Goal: Navigation & Orientation: Find specific page/section

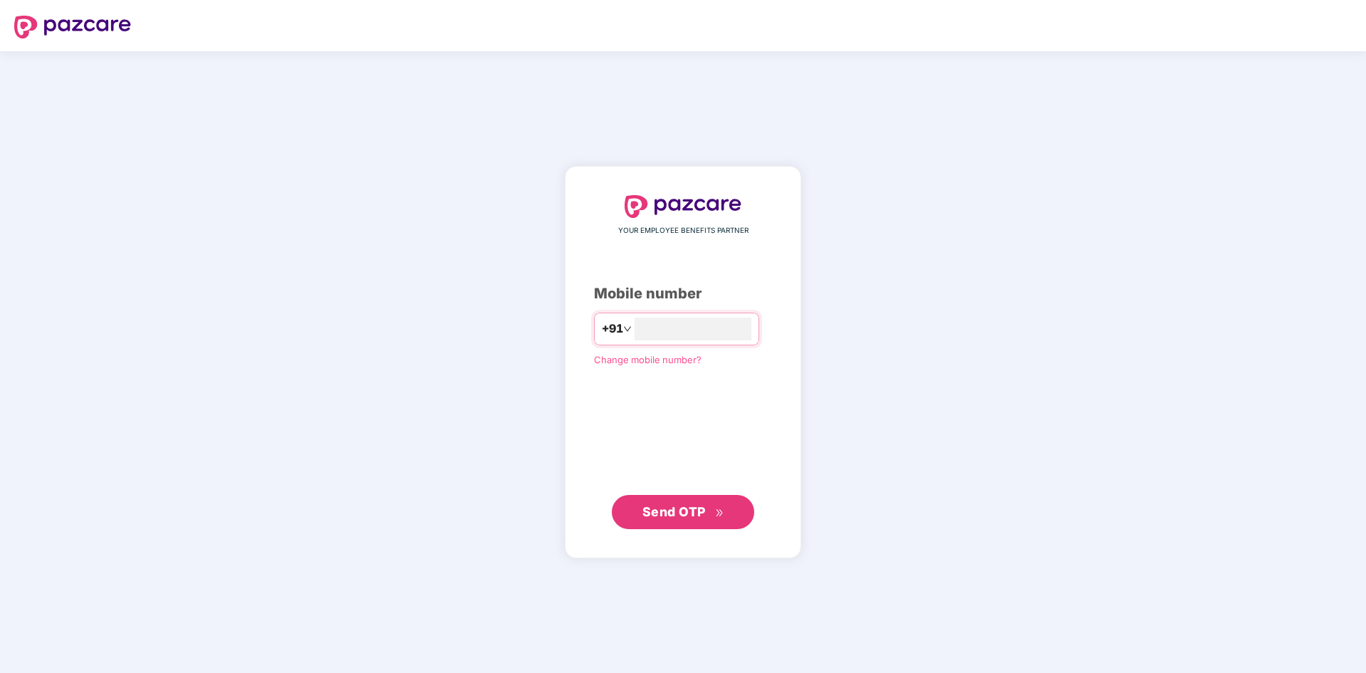
type input "**********"
click at [695, 520] on span "Send OTP" at bounding box center [683, 512] width 82 height 20
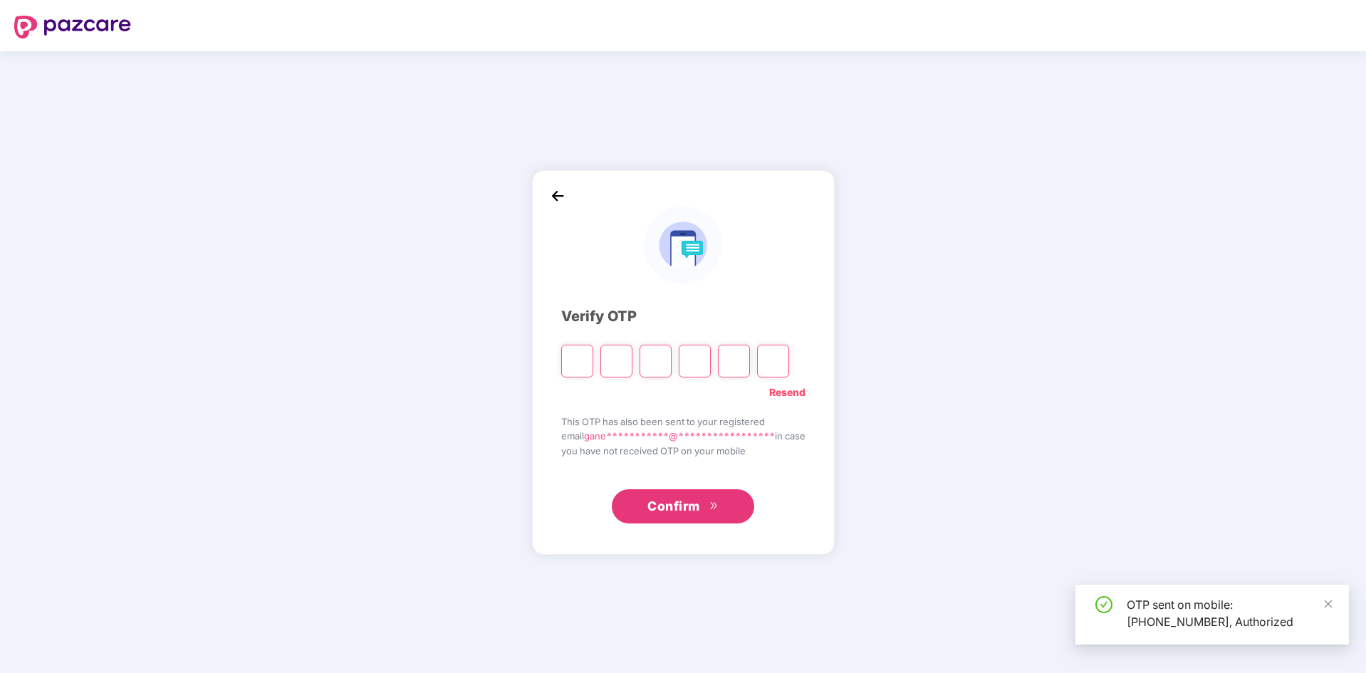
click at [570, 360] on input "Please enter verification code. Digit 1" at bounding box center [577, 361] width 32 height 33
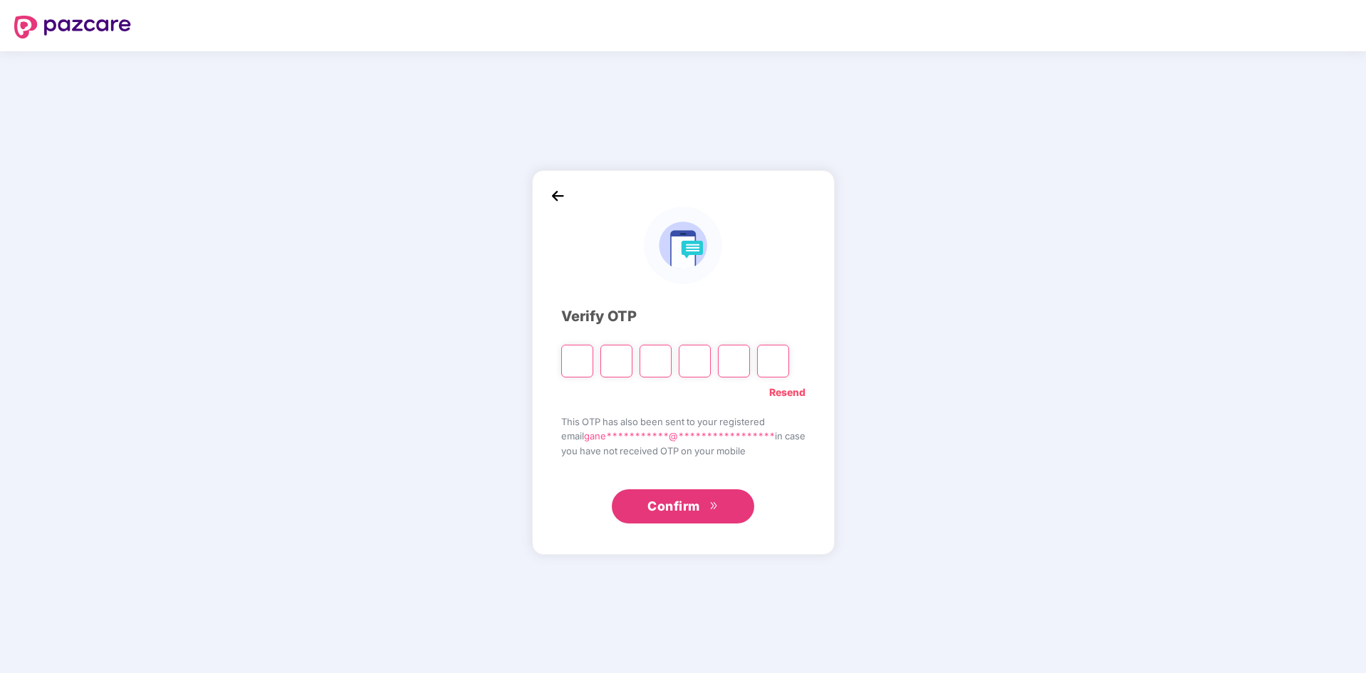
type input "*"
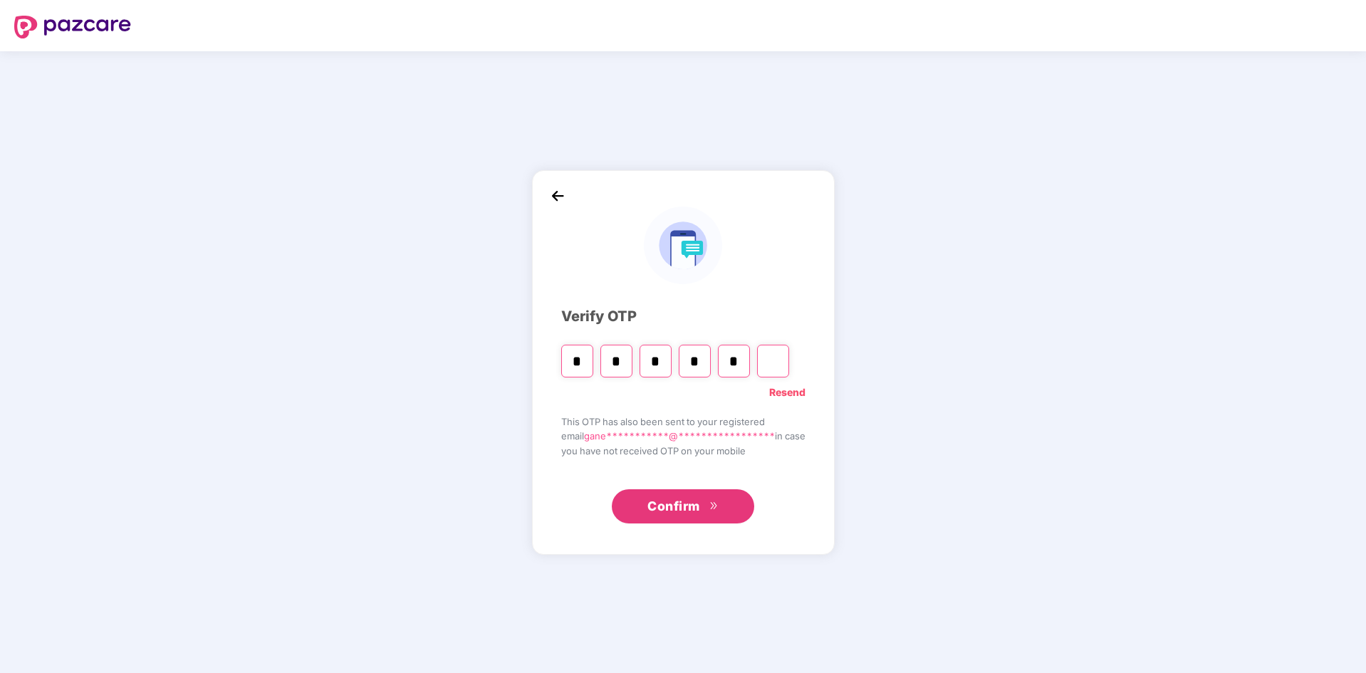
type input "*"
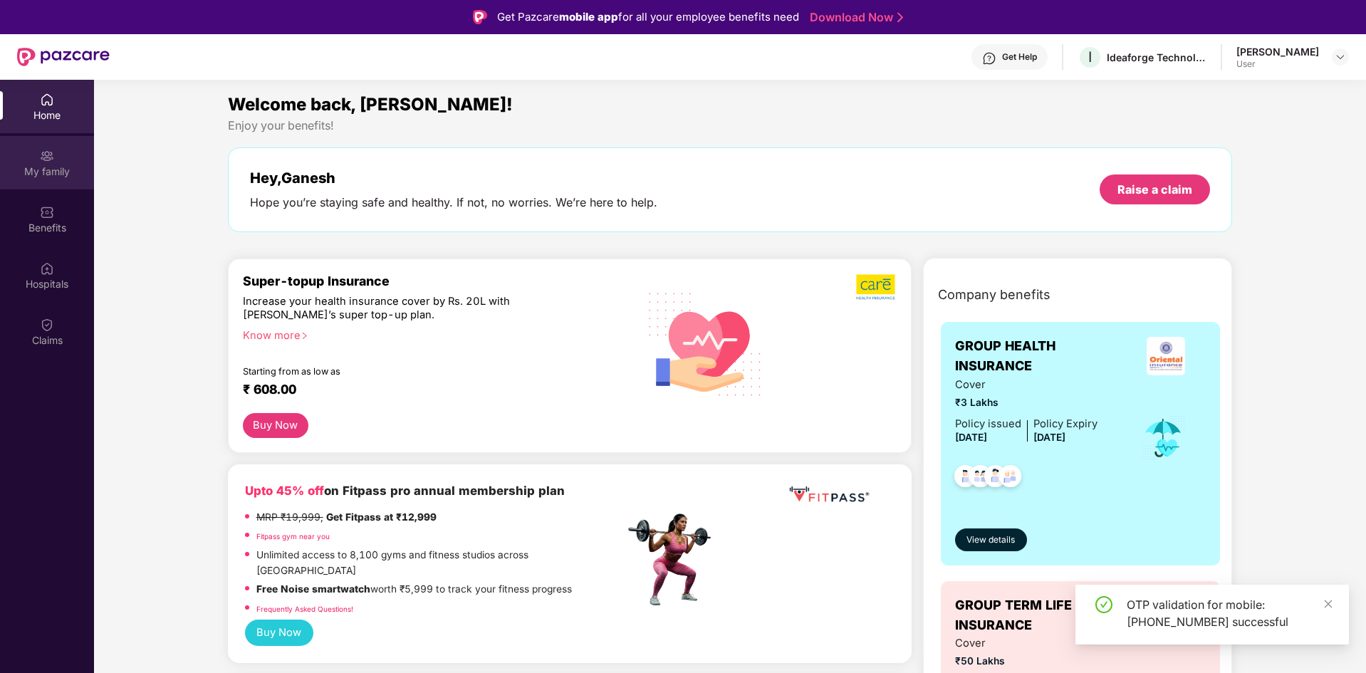
click at [44, 174] on div "My family" at bounding box center [47, 171] width 94 height 14
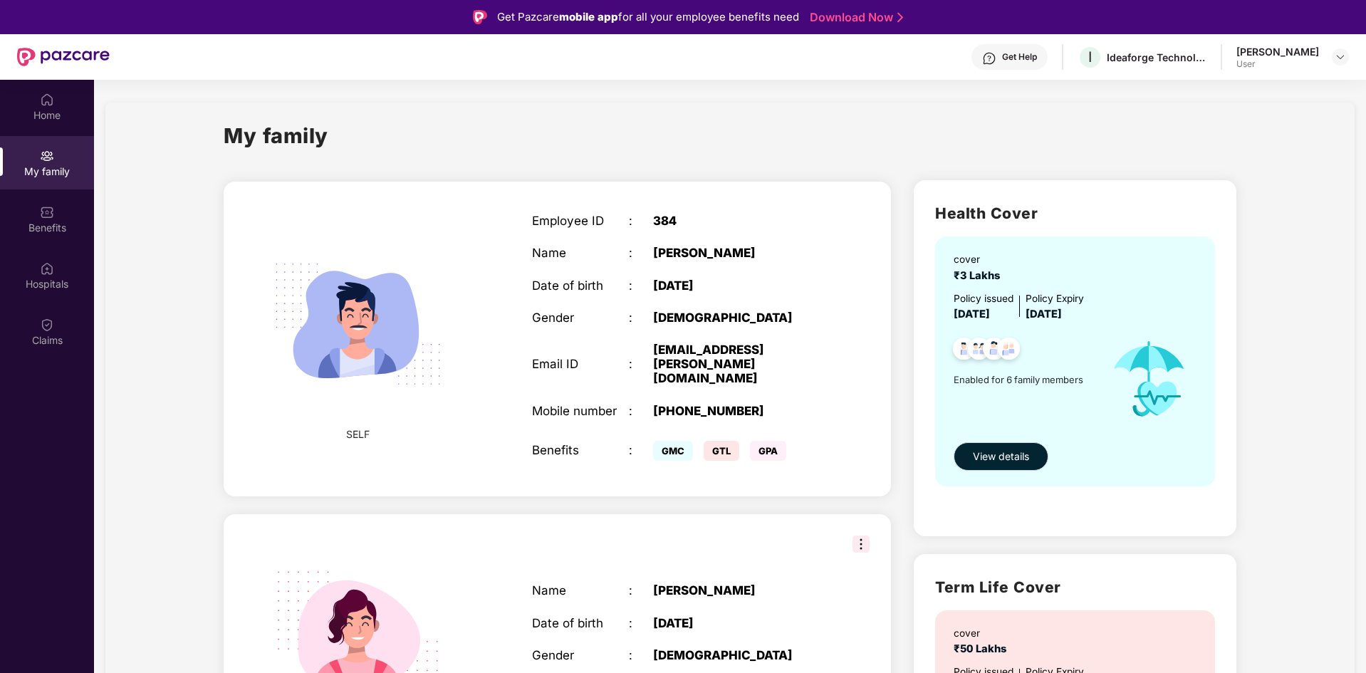
click at [834, 284] on div "Employee ID : 384 Name : [PERSON_NAME] Date of birth : [DEMOGRAPHIC_DATA] Gende…" at bounding box center [678, 339] width 320 height 286
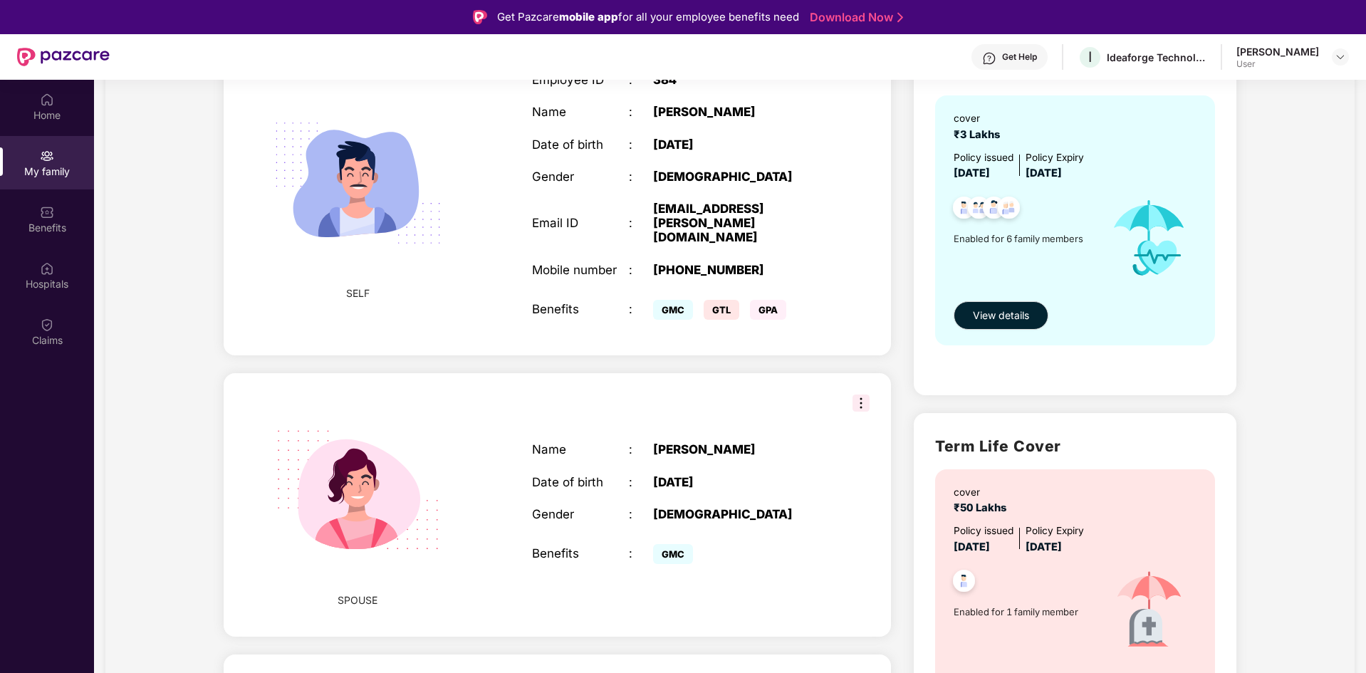
scroll to position [142, 0]
click at [863, 393] on img at bounding box center [860, 401] width 17 height 17
click at [790, 423] on div "Name : [PERSON_NAME] Date of birth : [DEMOGRAPHIC_DATA] Gender : [DEMOGRAPHIC_D…" at bounding box center [678, 503] width 320 height 161
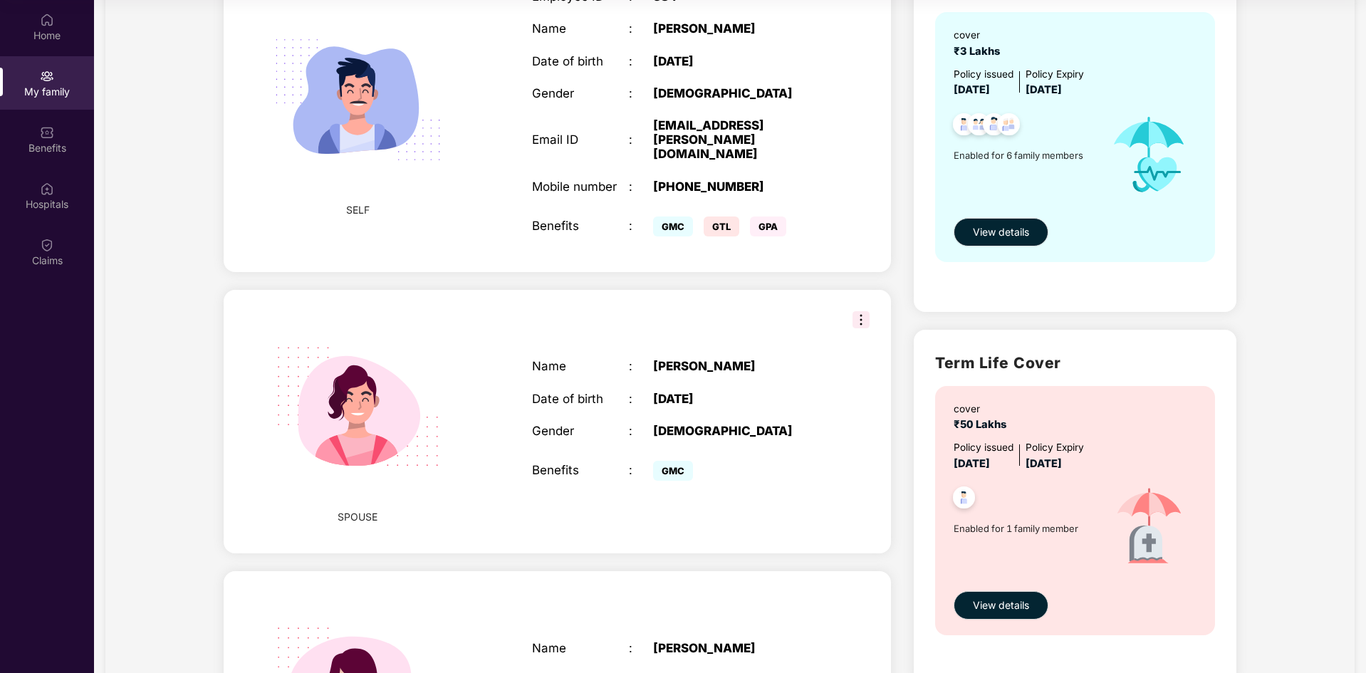
scroll to position [0, 0]
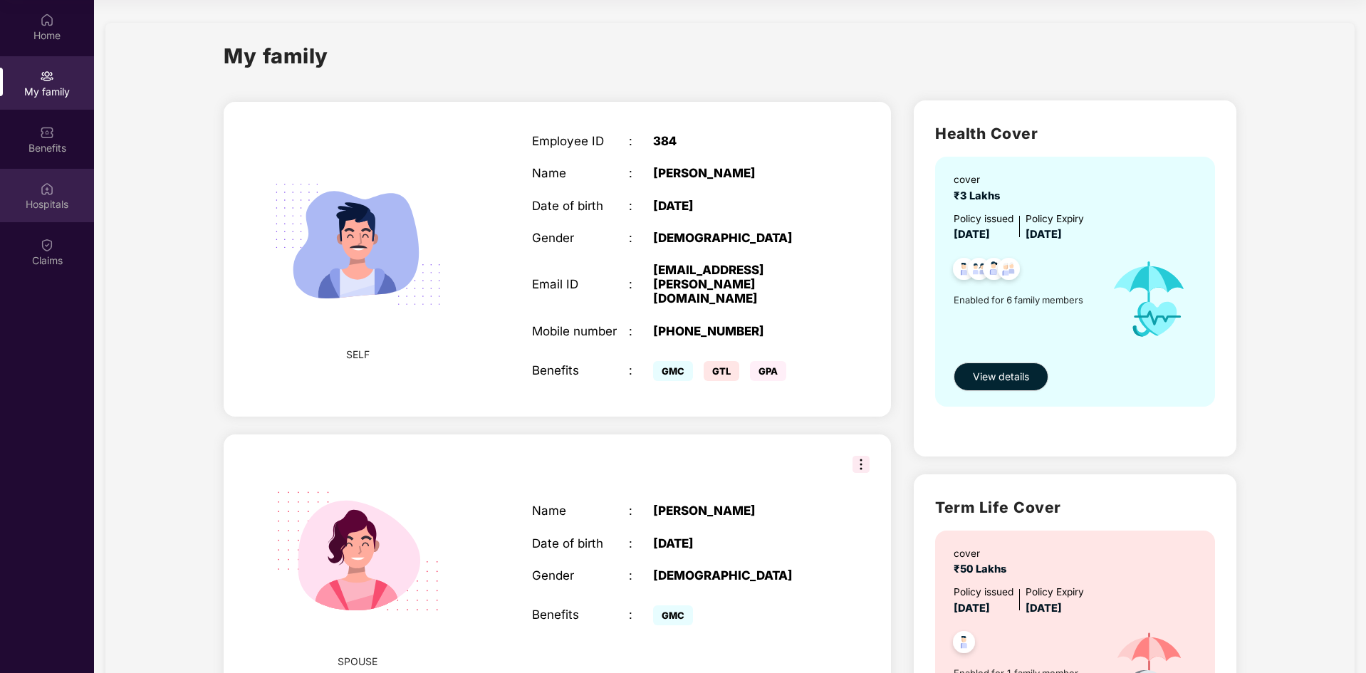
click at [53, 201] on div "Hospitals" at bounding box center [47, 204] width 94 height 14
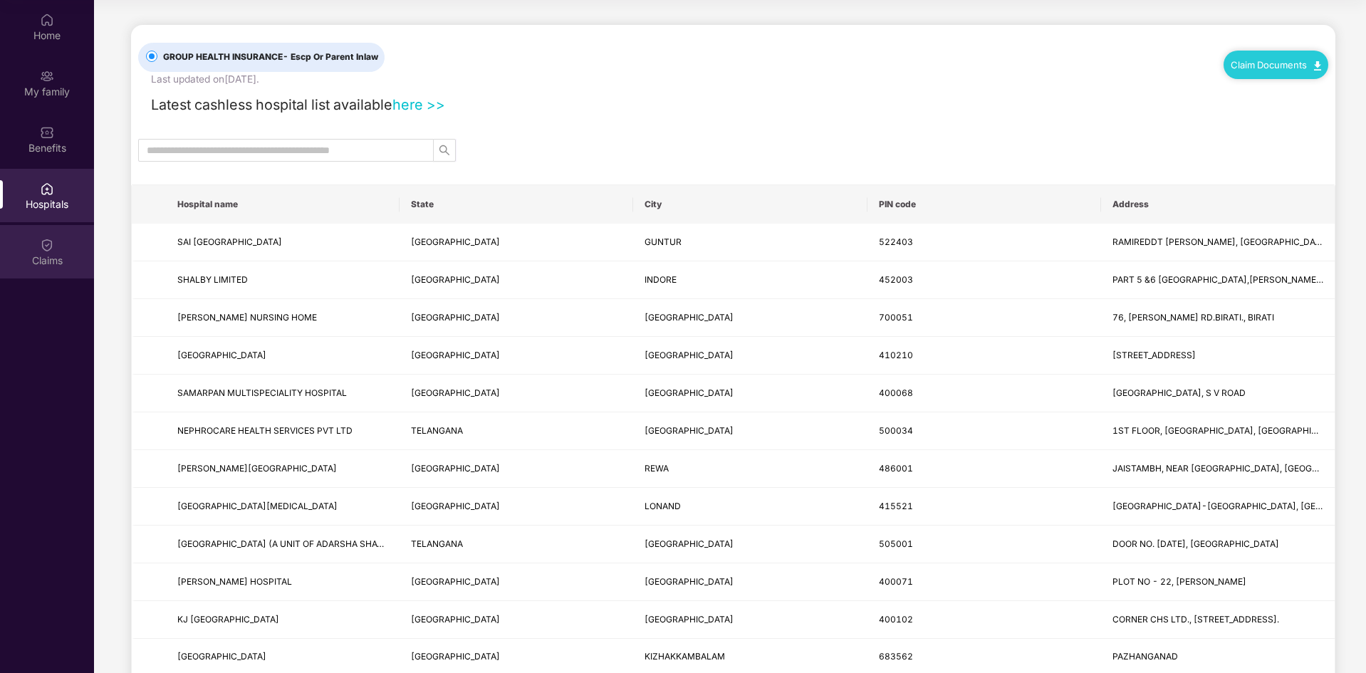
click at [52, 248] on img at bounding box center [47, 245] width 14 height 14
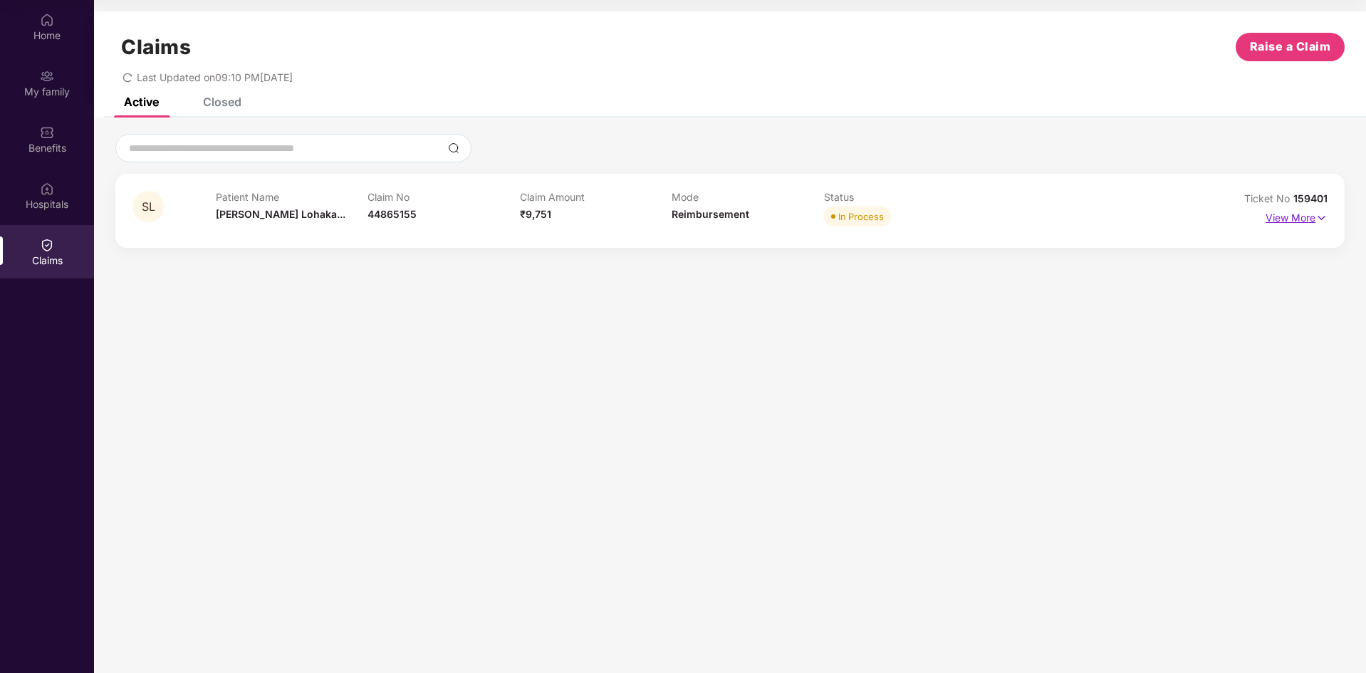
click at [1313, 214] on p "View More" at bounding box center [1296, 215] width 62 height 19
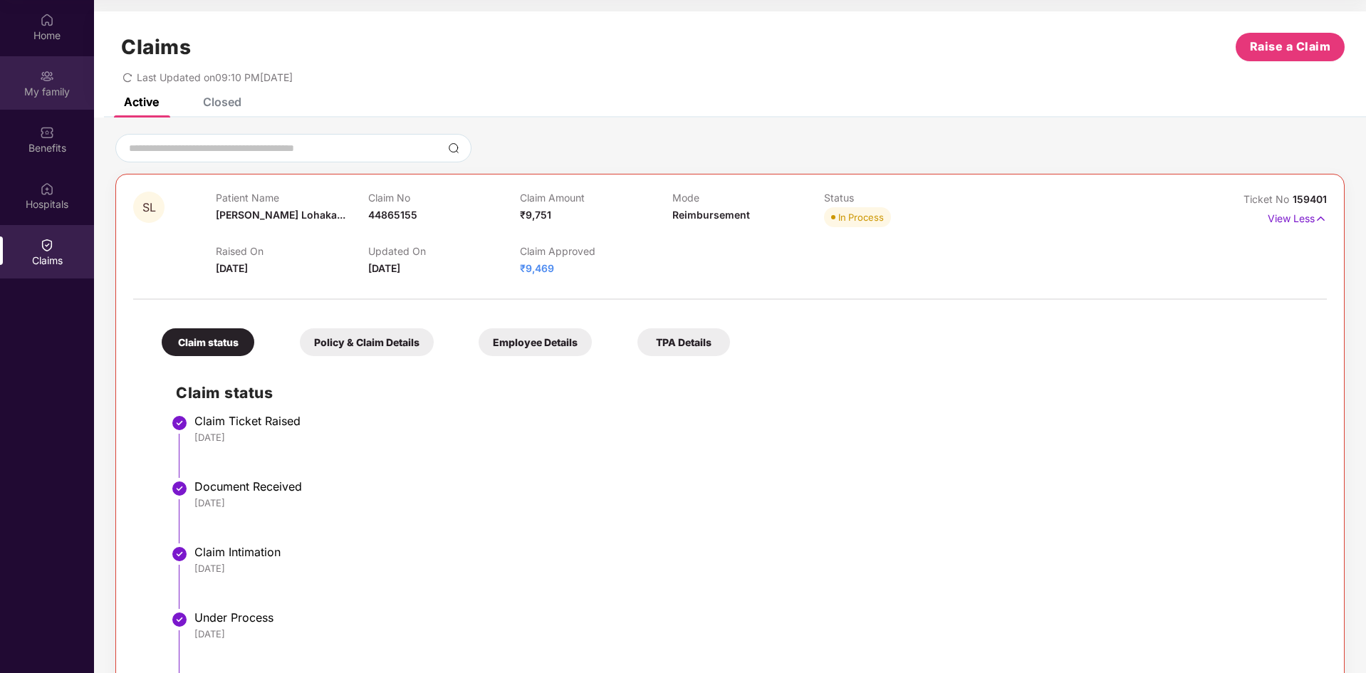
click at [50, 90] on div "My family" at bounding box center [47, 92] width 94 height 14
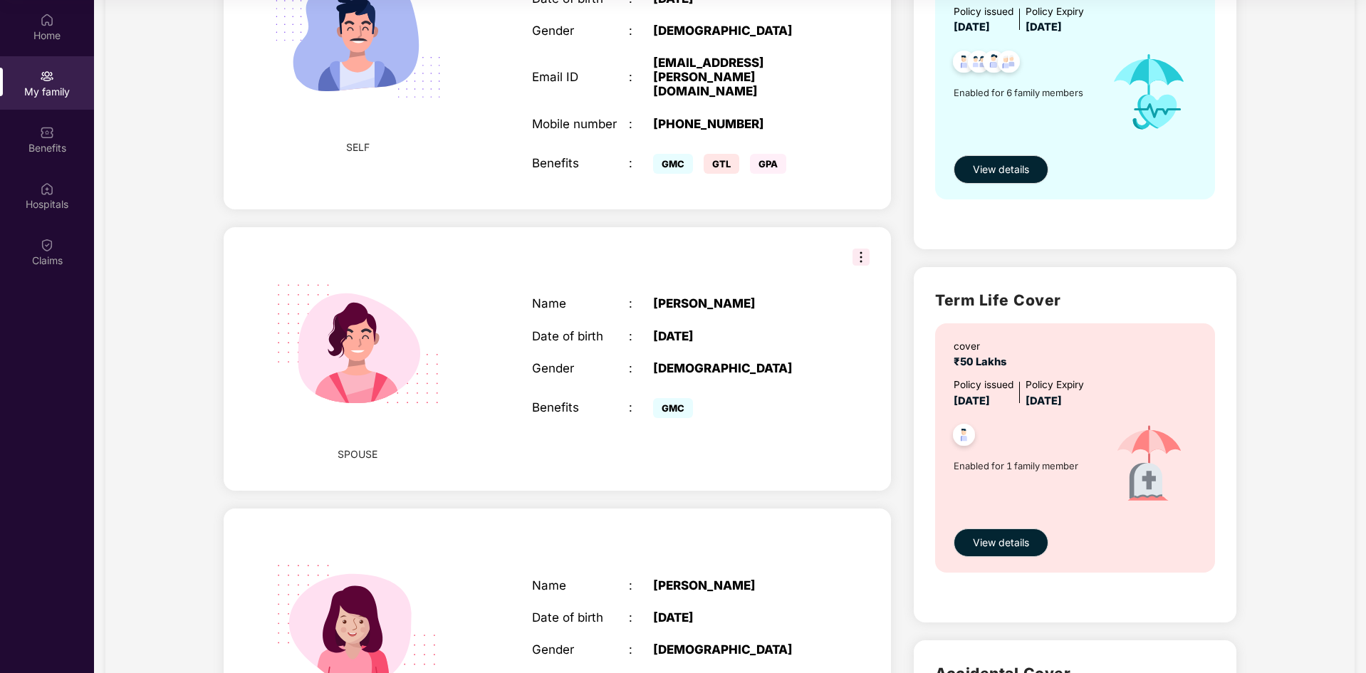
scroll to position [214, 0]
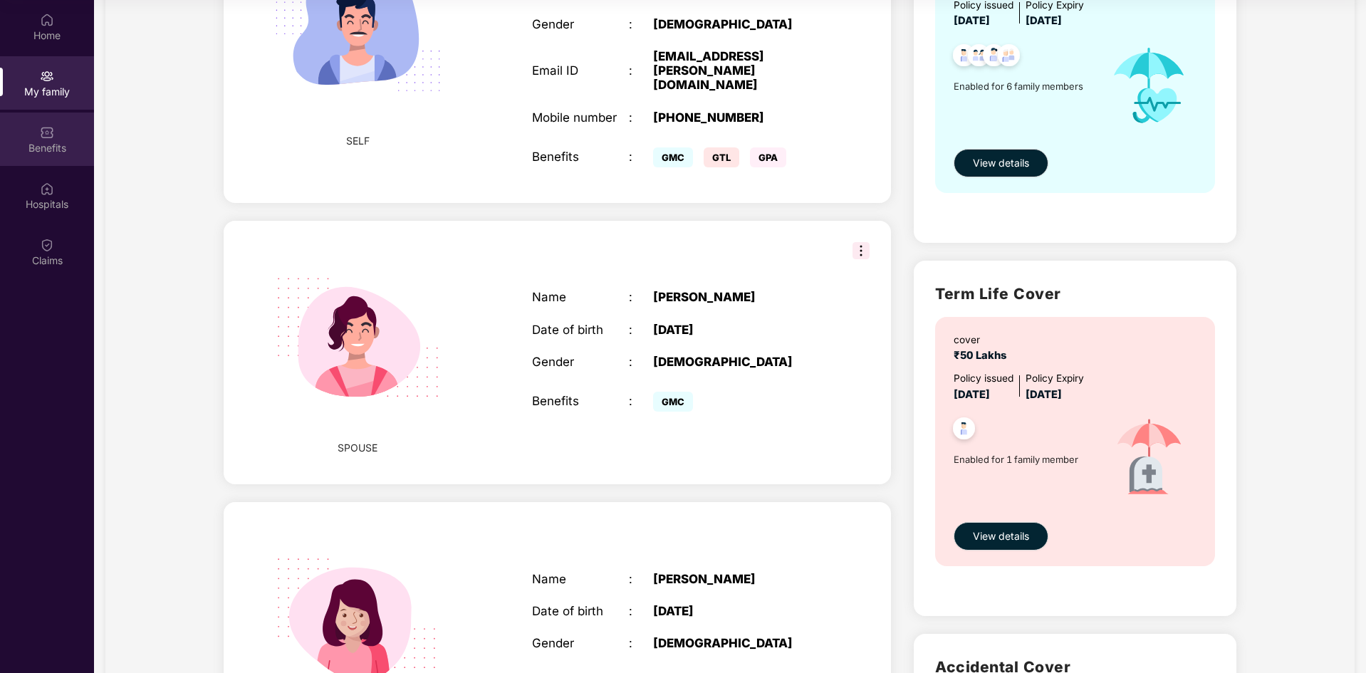
click at [29, 138] on div "Benefits" at bounding box center [47, 138] width 94 height 53
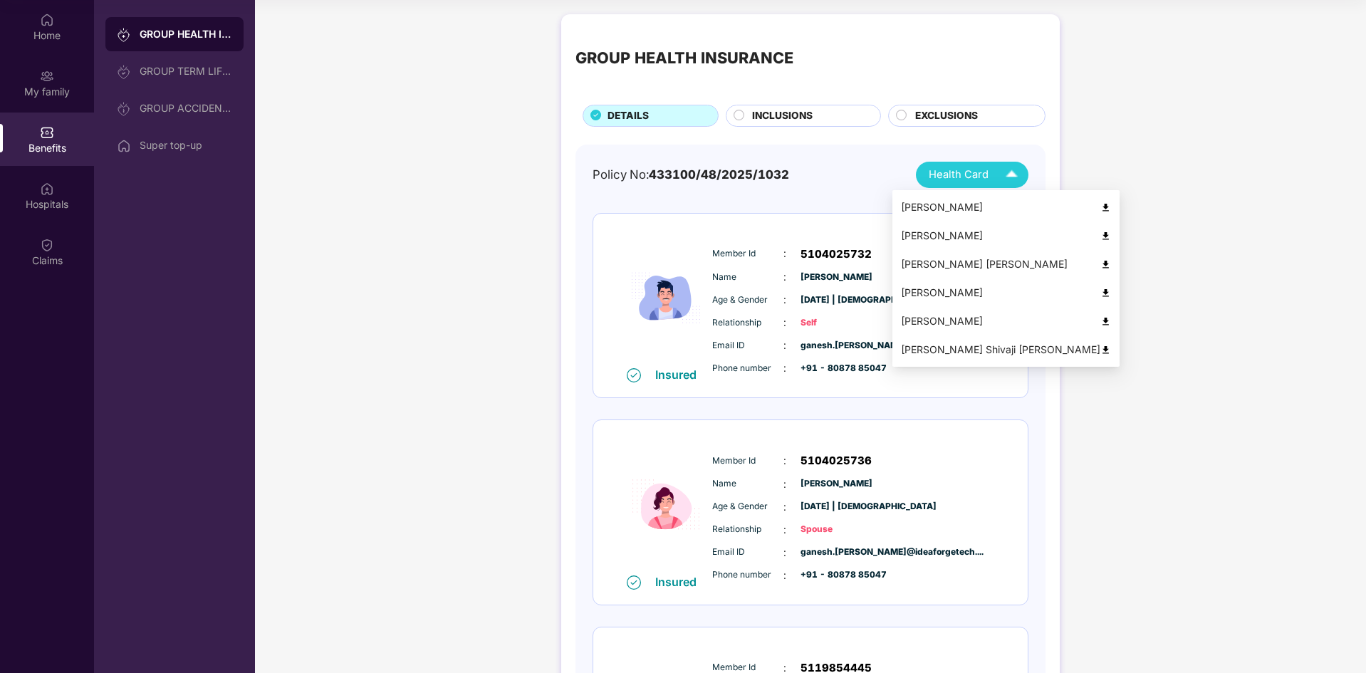
click at [1100, 204] on img at bounding box center [1105, 207] width 11 height 11
click at [1100, 236] on img at bounding box center [1105, 236] width 11 height 11
click at [1015, 173] on img at bounding box center [1011, 174] width 25 height 25
click at [1100, 206] on img at bounding box center [1105, 207] width 11 height 11
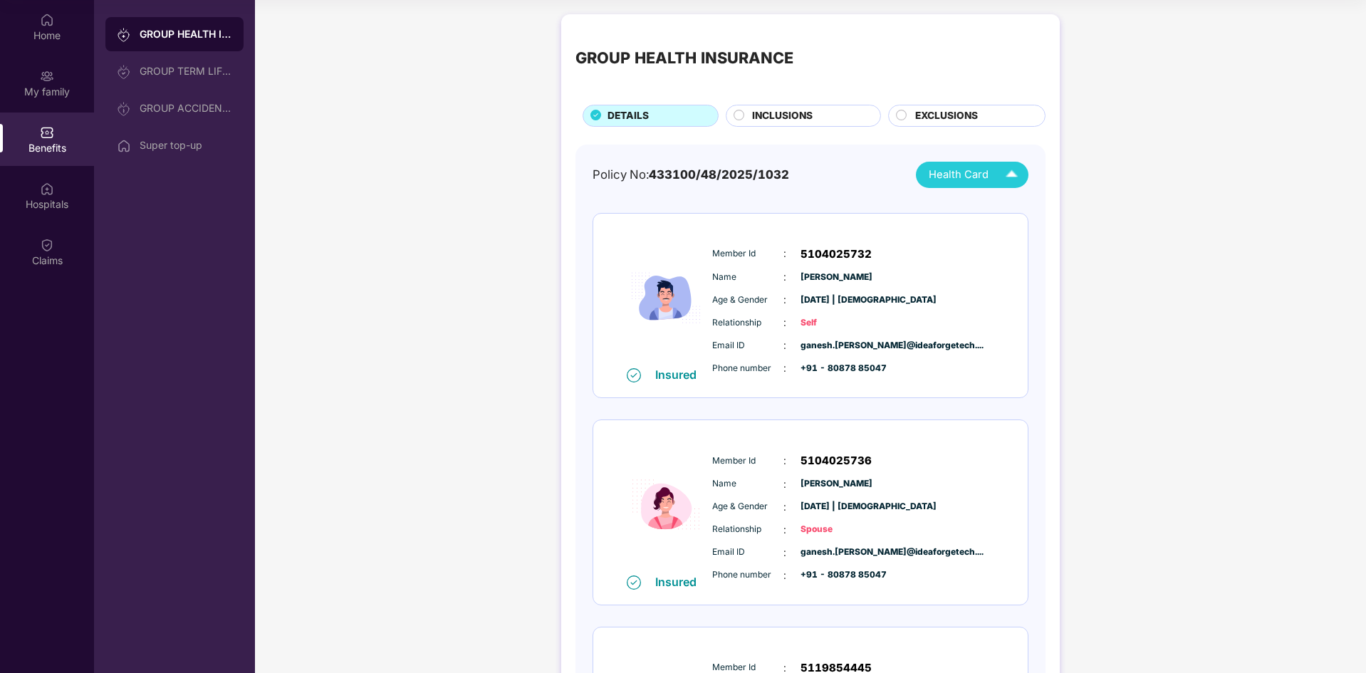
click at [1009, 177] on img at bounding box center [1011, 174] width 25 height 25
